Goal: Navigation & Orientation: Find specific page/section

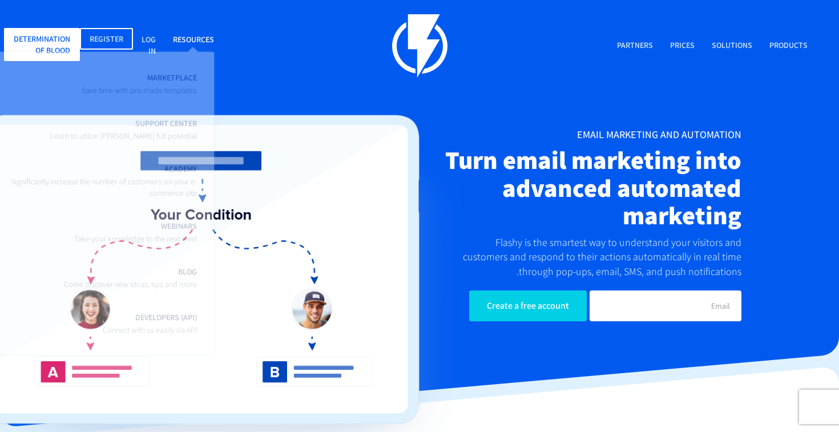
click at [219, 48] on link "Resources" at bounding box center [193, 40] width 58 height 25
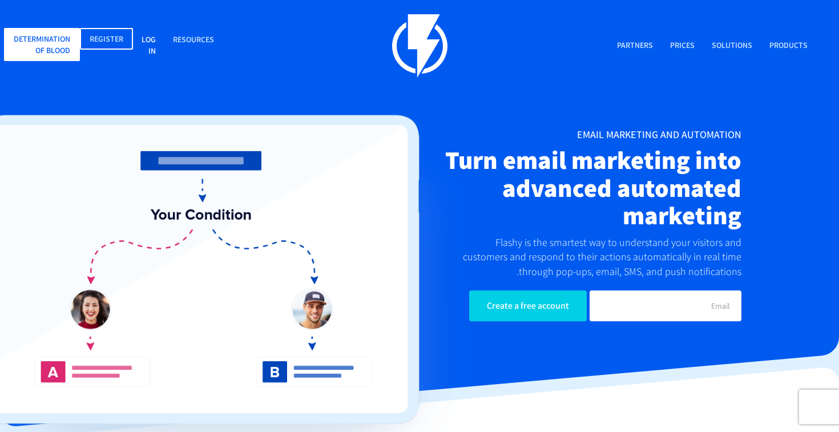
click at [156, 42] on link "Log in" at bounding box center [148, 46] width 31 height 36
